Goal: Task Accomplishment & Management: Manage account settings

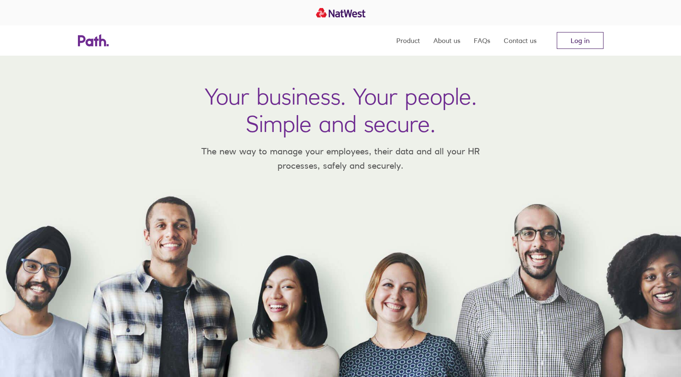
click at [223, 48] on link "Log in" at bounding box center [580, 40] width 47 height 17
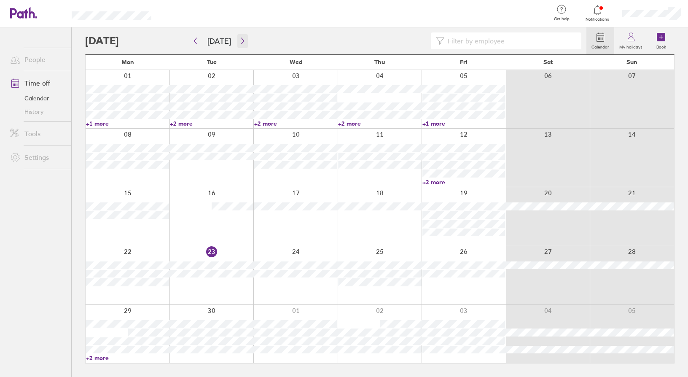
click at [241, 43] on icon "button" at bounding box center [242, 41] width 3 height 6
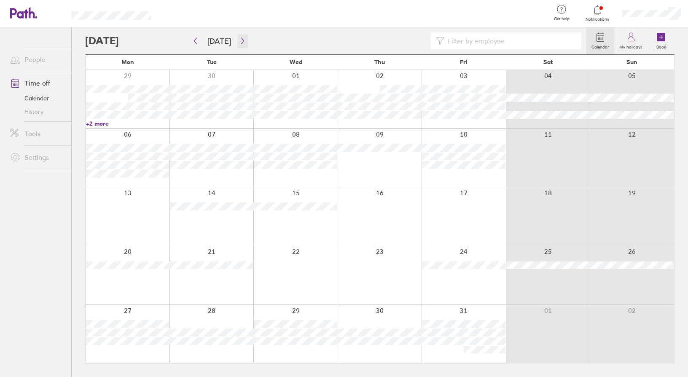
click at [241, 43] on icon "button" at bounding box center [242, 41] width 3 height 6
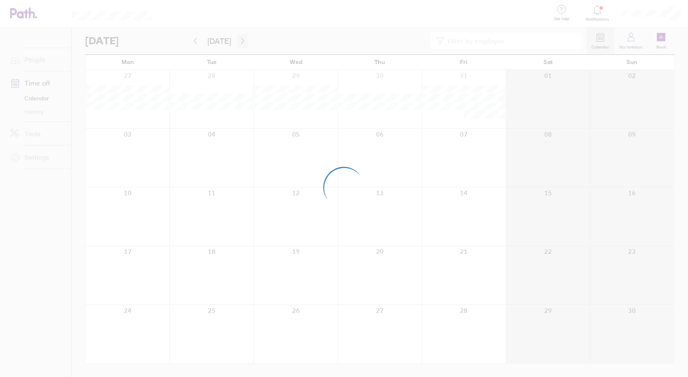
click at [239, 43] on div at bounding box center [344, 188] width 688 height 377
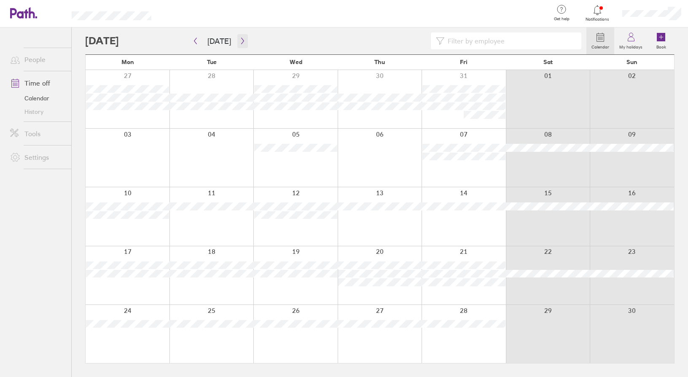
click at [241, 43] on icon "button" at bounding box center [242, 41] width 3 height 6
